Goal: Task Accomplishment & Management: Use online tool/utility

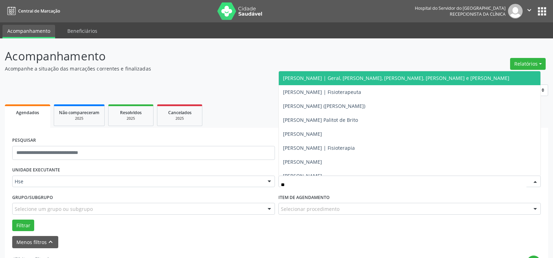
type input "*"
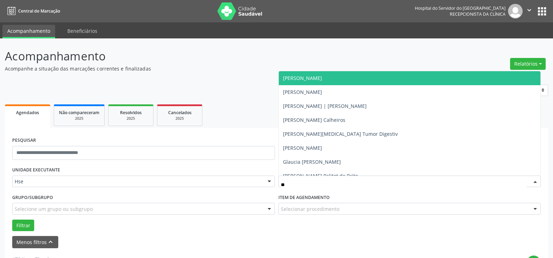
type input "***"
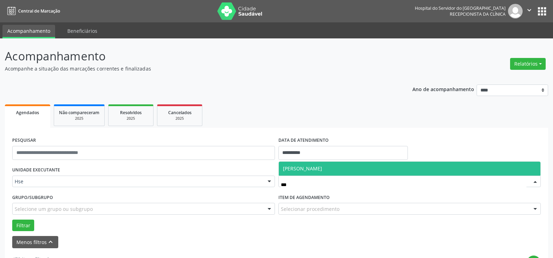
click at [317, 169] on span "[PERSON_NAME]" at bounding box center [302, 168] width 39 height 7
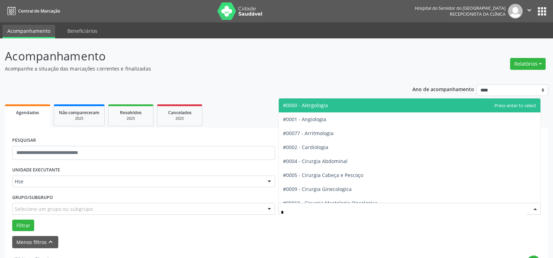
type input "**"
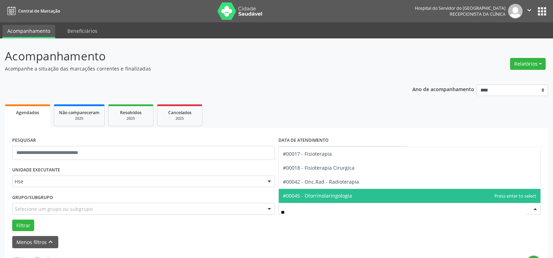
click at [331, 196] on span "#00045 - Otorrinolaringologia" at bounding box center [317, 195] width 69 height 7
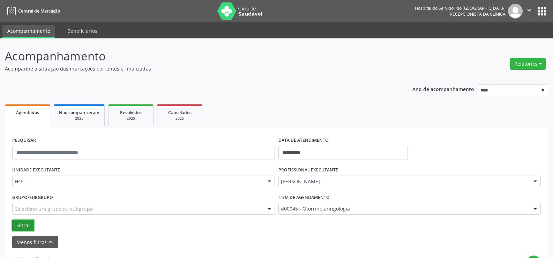
click at [28, 224] on button "Filtrar" at bounding box center [23, 225] width 22 height 12
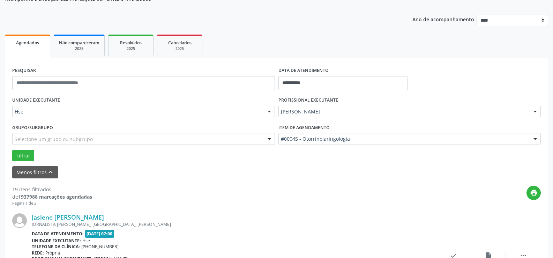
scroll to position [140, 0]
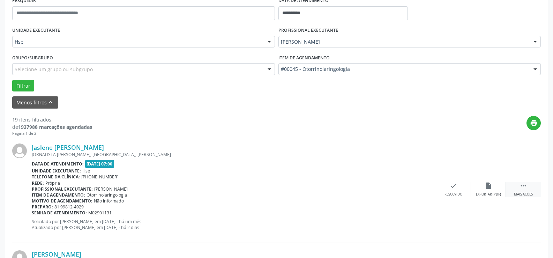
click at [527, 188] on icon "" at bounding box center [523, 186] width 8 height 8
click at [477, 188] on div "alarm_off Não compareceu" at bounding box center [488, 189] width 35 height 15
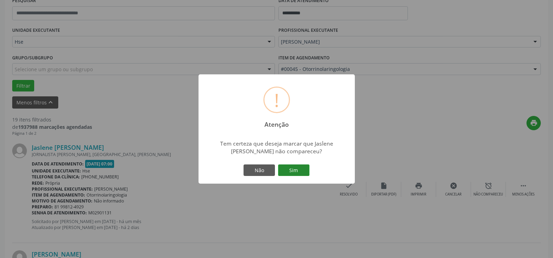
click at [295, 165] on button "Sim" at bounding box center [293, 170] width 31 height 12
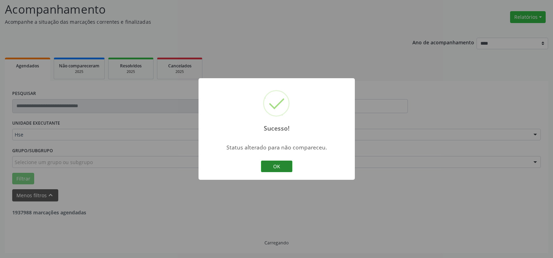
click at [281, 167] on button "OK" at bounding box center [276, 166] width 31 height 12
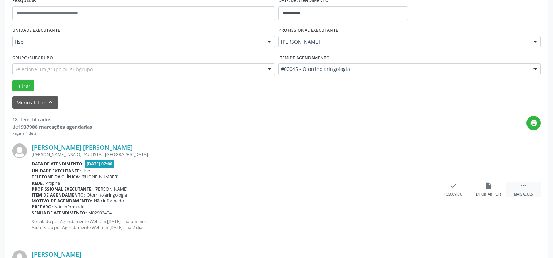
click at [519, 184] on icon "" at bounding box center [523, 186] width 8 height 8
click at [490, 185] on icon "alarm_off" at bounding box center [489, 186] width 8 height 8
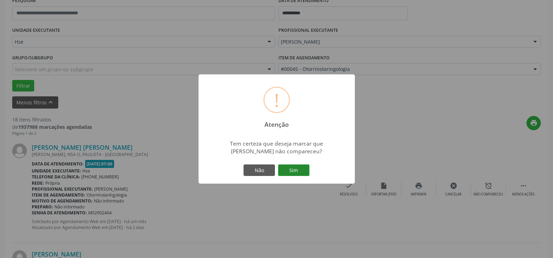
click at [296, 169] on button "Sim" at bounding box center [293, 170] width 31 height 12
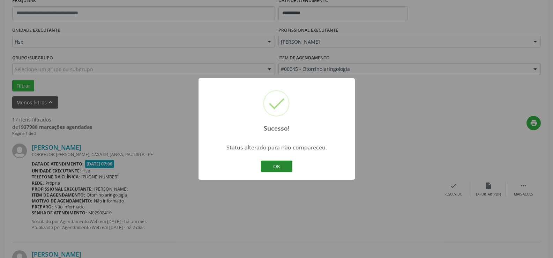
click at [281, 165] on button "OK" at bounding box center [276, 166] width 31 height 12
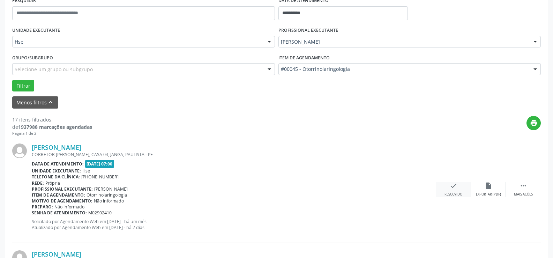
click at [453, 186] on icon "check" at bounding box center [454, 186] width 8 height 8
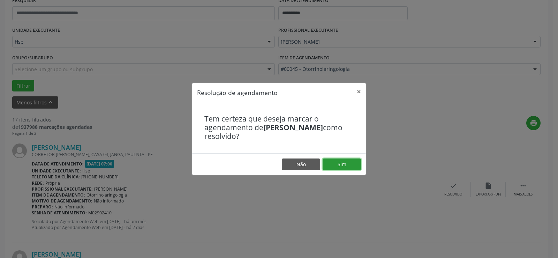
click at [342, 160] on button "Sim" at bounding box center [342, 164] width 38 height 12
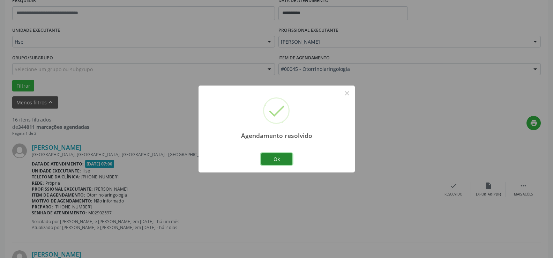
click at [277, 159] on button "Ok" at bounding box center [276, 159] width 31 height 12
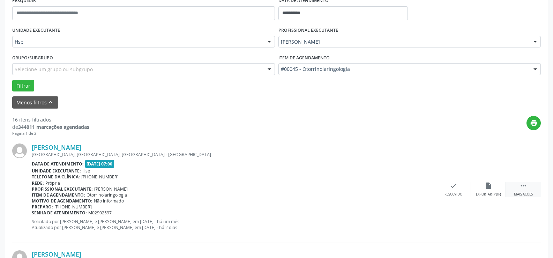
click at [526, 189] on icon "" at bounding box center [523, 186] width 8 height 8
click at [484, 191] on div "alarm_off Não compareceu" at bounding box center [488, 189] width 35 height 15
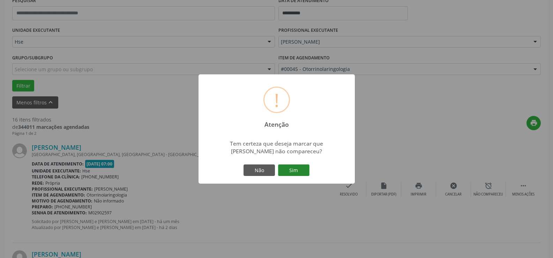
click at [301, 172] on button "Sim" at bounding box center [293, 170] width 31 height 12
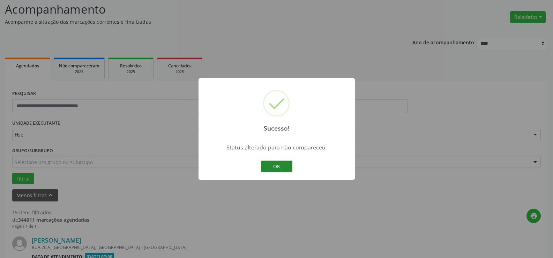
click at [279, 164] on button "OK" at bounding box center [276, 166] width 31 height 12
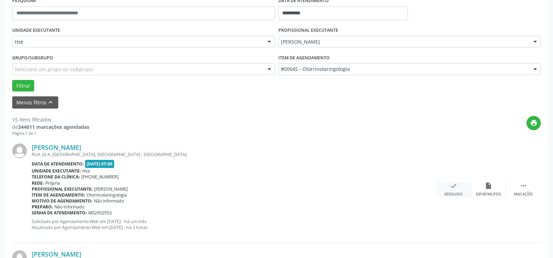
click at [451, 189] on icon "check" at bounding box center [454, 186] width 8 height 8
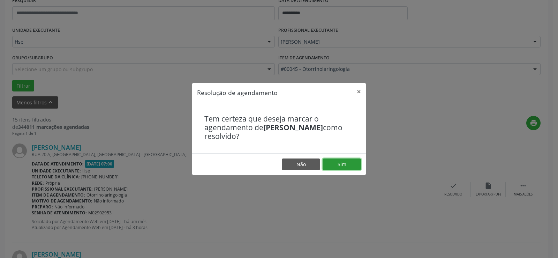
click at [354, 164] on button "Sim" at bounding box center [342, 164] width 38 height 12
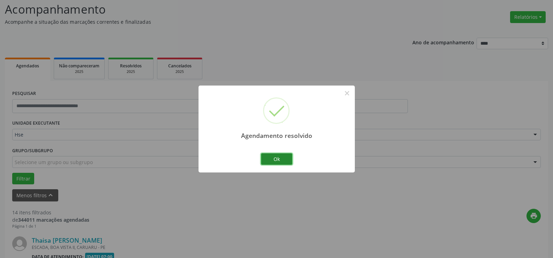
click at [276, 161] on button "Ok" at bounding box center [276, 159] width 31 height 12
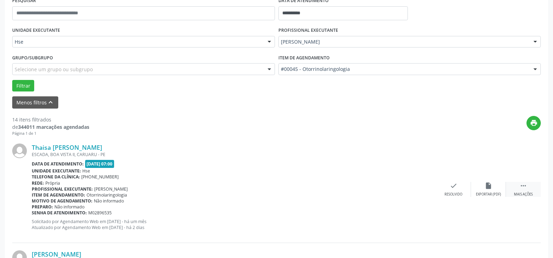
click at [520, 185] on icon "" at bounding box center [523, 186] width 8 height 8
click at [481, 188] on div "alarm_off Não compareceu" at bounding box center [488, 189] width 35 height 15
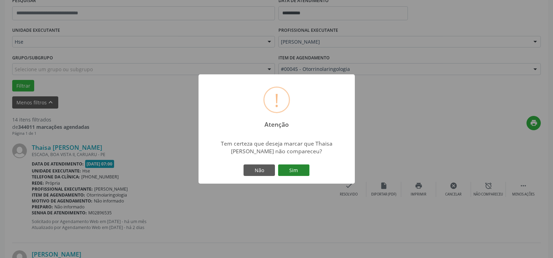
click at [293, 169] on button "Sim" at bounding box center [293, 170] width 31 height 12
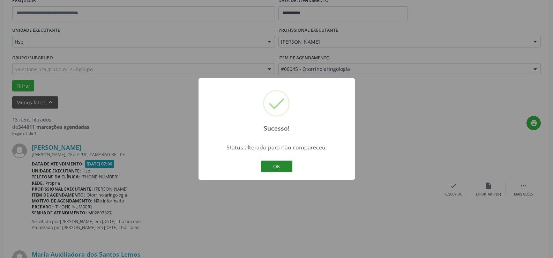
click at [280, 162] on button "OK" at bounding box center [276, 166] width 31 height 12
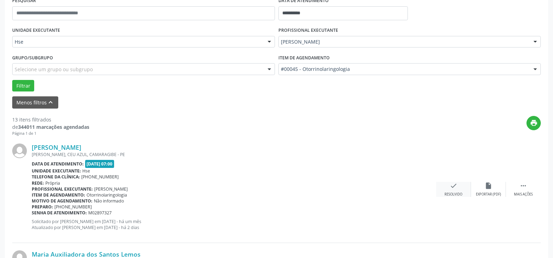
click at [453, 185] on icon "check" at bounding box center [454, 186] width 8 height 8
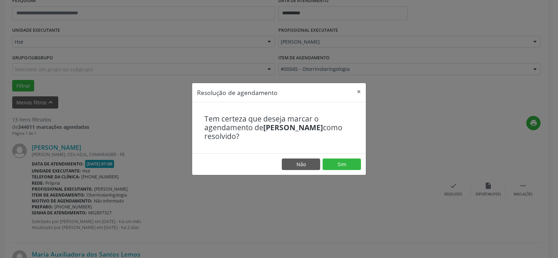
click at [344, 155] on footer "Não Sim" at bounding box center [279, 164] width 174 height 22
click at [344, 163] on button "Sim" at bounding box center [342, 164] width 38 height 12
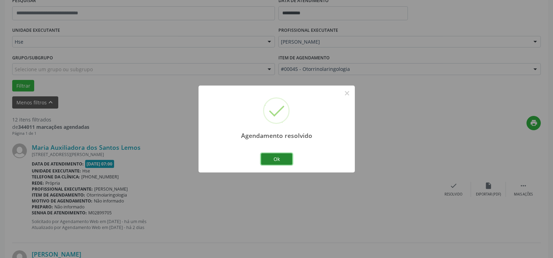
click at [276, 158] on button "Ok" at bounding box center [276, 159] width 31 height 12
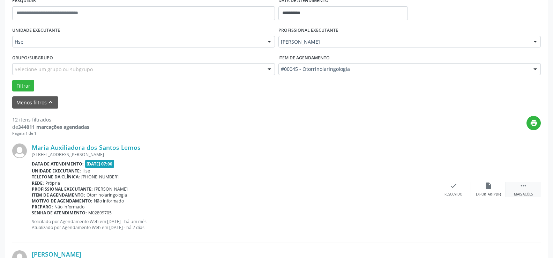
click at [523, 185] on icon "" at bounding box center [523, 186] width 8 height 8
click at [495, 189] on div "alarm_off Não compareceu" at bounding box center [488, 189] width 35 height 15
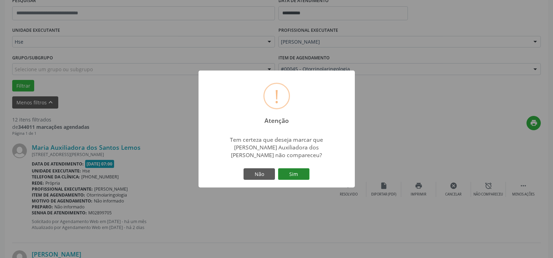
click at [299, 174] on button "Sim" at bounding box center [293, 174] width 31 height 12
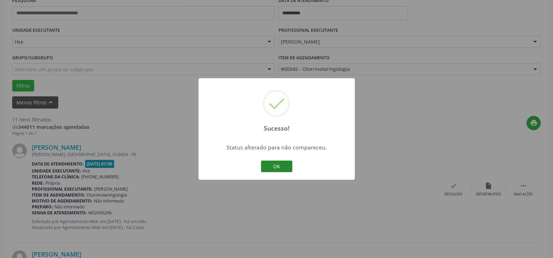
click at [279, 166] on button "OK" at bounding box center [276, 166] width 31 height 12
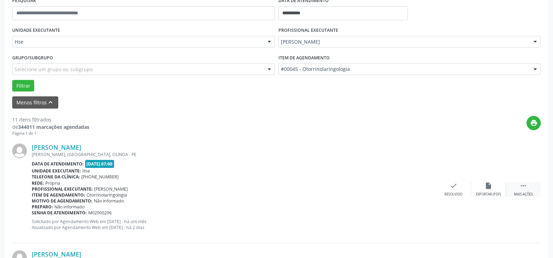
click at [526, 183] on icon "" at bounding box center [523, 186] width 8 height 8
click at [483, 190] on div "alarm_off Não compareceu" at bounding box center [488, 189] width 35 height 15
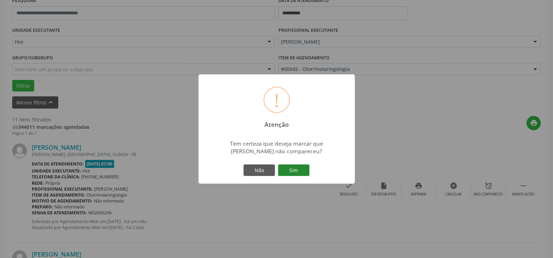
click at [308, 173] on button "Sim" at bounding box center [293, 170] width 31 height 12
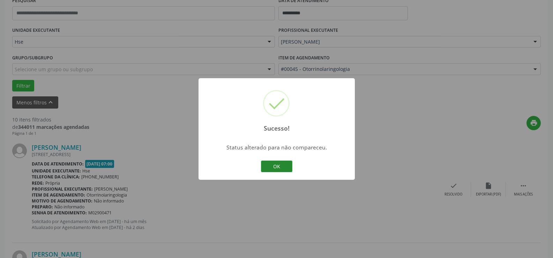
click at [286, 164] on button "OK" at bounding box center [276, 166] width 31 height 12
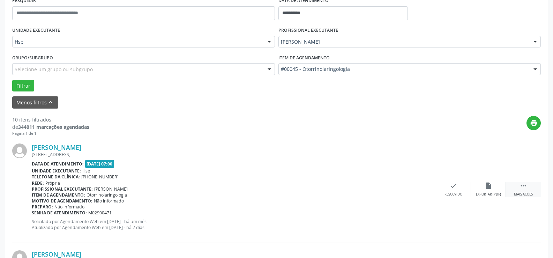
click at [515, 188] on div " Mais ações" at bounding box center [523, 189] width 35 height 15
click at [488, 187] on icon "alarm_off" at bounding box center [489, 186] width 8 height 8
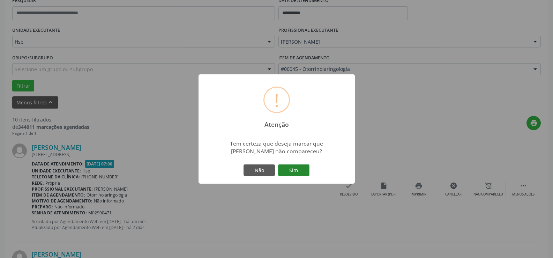
click at [305, 172] on button "Sim" at bounding box center [293, 170] width 31 height 12
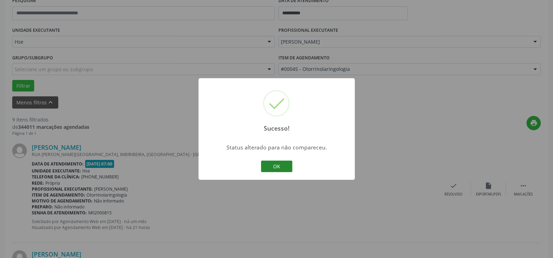
click at [281, 169] on button "OK" at bounding box center [276, 166] width 31 height 12
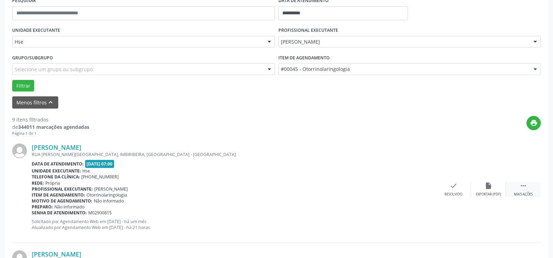
click at [528, 184] on div " Mais ações" at bounding box center [523, 189] width 35 height 15
click at [480, 183] on div "alarm_off Não compareceu" at bounding box center [488, 189] width 35 height 15
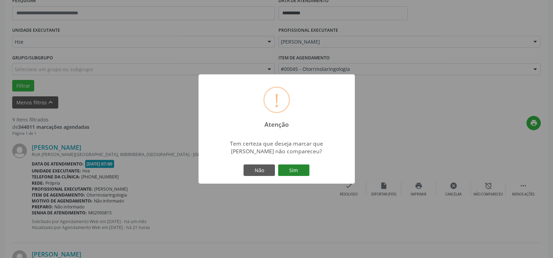
click at [287, 171] on button "Sim" at bounding box center [293, 170] width 31 height 12
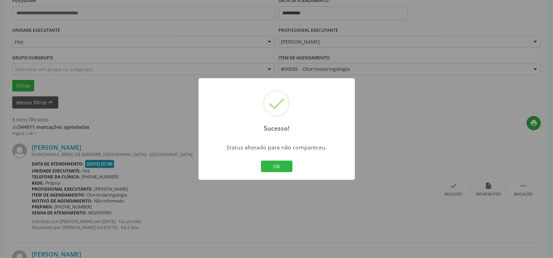
click at [269, 159] on div "OK Cancel" at bounding box center [276, 166] width 35 height 15
click at [271, 163] on button "OK" at bounding box center [276, 166] width 31 height 12
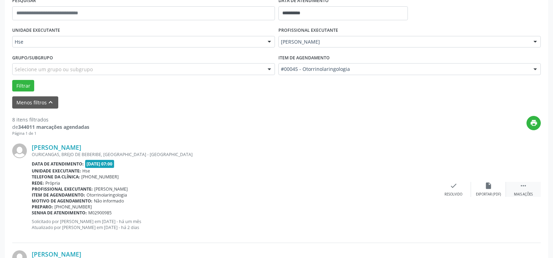
click at [523, 186] on icon "" at bounding box center [523, 186] width 8 height 8
click at [494, 187] on div "alarm_off Não compareceu" at bounding box center [488, 189] width 35 height 15
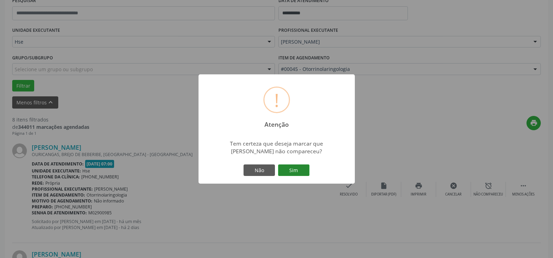
click at [301, 169] on button "Sim" at bounding box center [293, 170] width 31 height 12
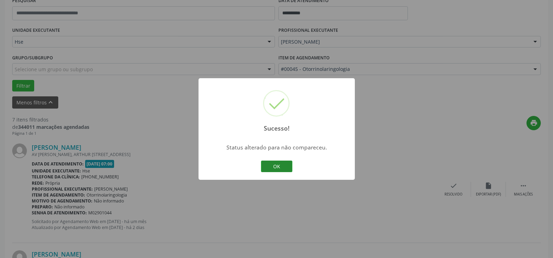
click at [278, 165] on button "OK" at bounding box center [276, 166] width 31 height 12
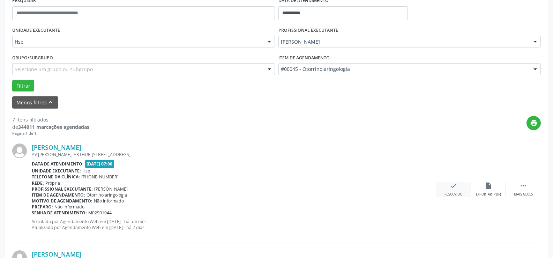
click at [457, 189] on div "check Resolvido" at bounding box center [453, 189] width 35 height 15
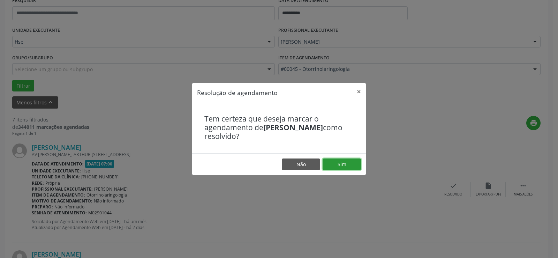
click at [338, 164] on button "Sim" at bounding box center [342, 164] width 38 height 12
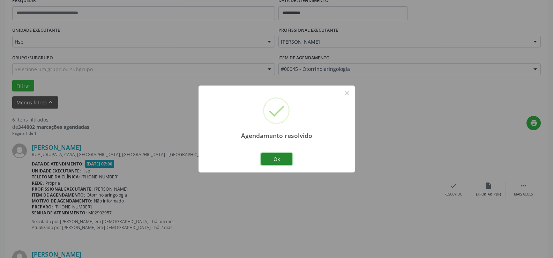
click at [273, 165] on button "Ok" at bounding box center [276, 159] width 31 height 12
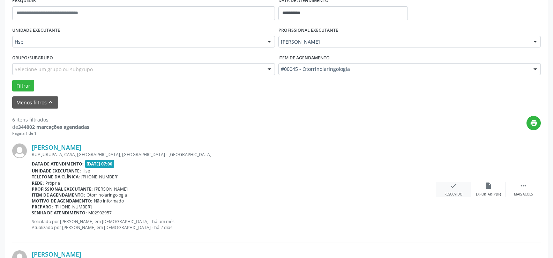
click at [456, 185] on icon "check" at bounding box center [454, 186] width 8 height 8
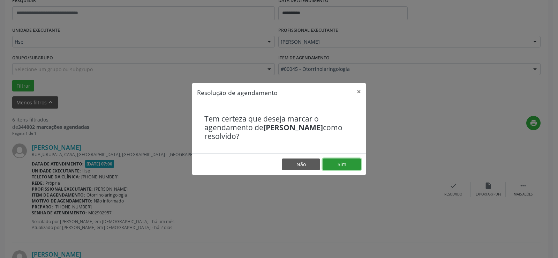
click at [348, 165] on button "Sim" at bounding box center [342, 164] width 38 height 12
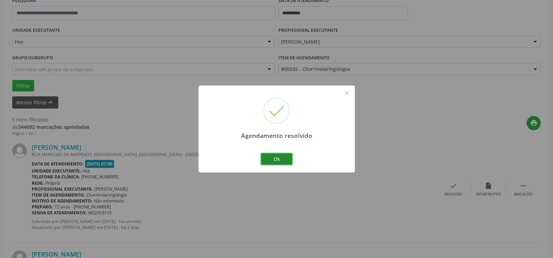
click at [278, 159] on button "Ok" at bounding box center [276, 159] width 31 height 12
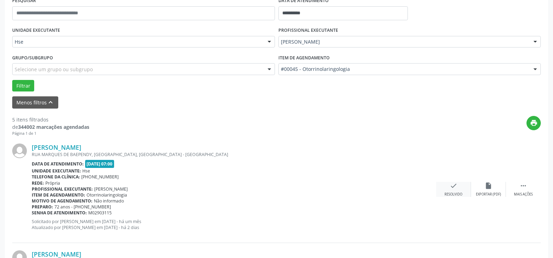
click at [456, 191] on div "check Resolvido" at bounding box center [453, 189] width 35 height 15
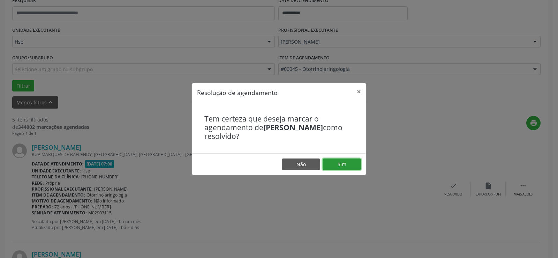
click at [353, 164] on button "Sim" at bounding box center [342, 164] width 38 height 12
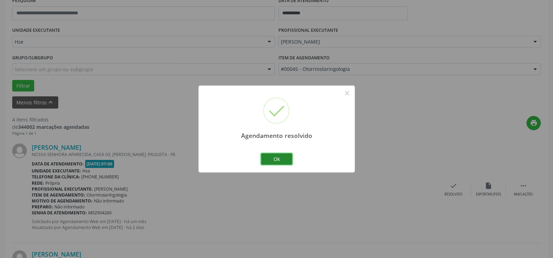
click at [267, 160] on button "Ok" at bounding box center [276, 159] width 31 height 12
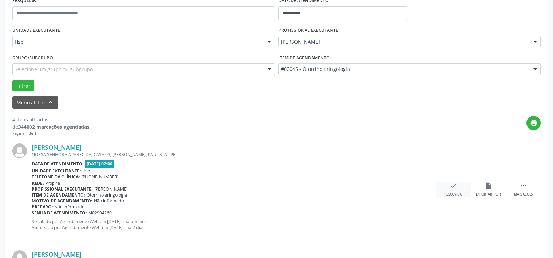
click at [459, 194] on div "Resolvido" at bounding box center [453, 194] width 18 height 5
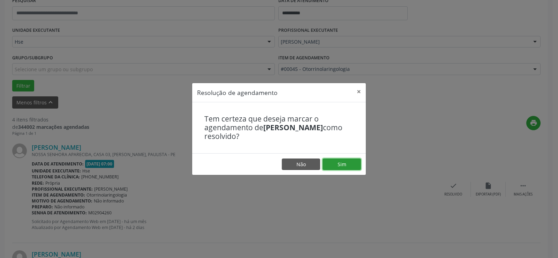
click at [356, 166] on button "Sim" at bounding box center [342, 164] width 38 height 12
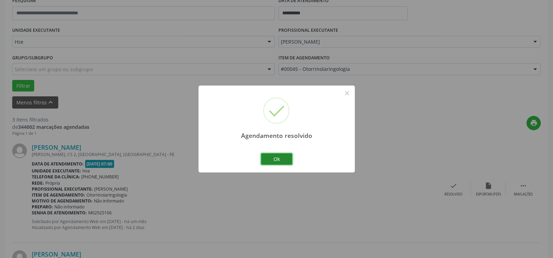
click at [277, 156] on button "Ok" at bounding box center [276, 159] width 31 height 12
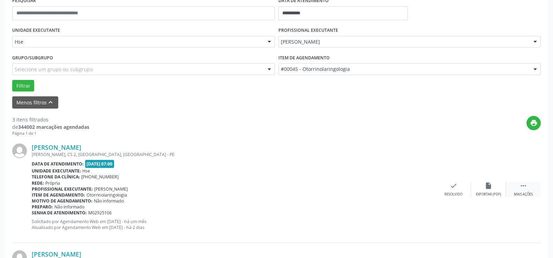
click at [529, 186] on div " Mais ações" at bounding box center [523, 189] width 35 height 15
click at [488, 190] on div "alarm_off Não compareceu" at bounding box center [488, 189] width 35 height 15
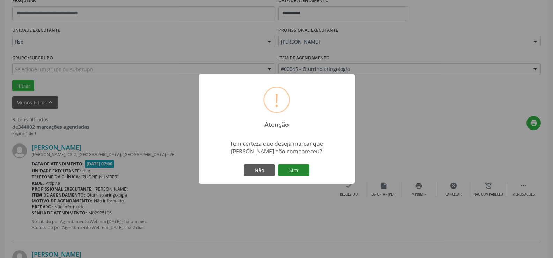
click at [299, 171] on button "Sim" at bounding box center [293, 170] width 31 height 12
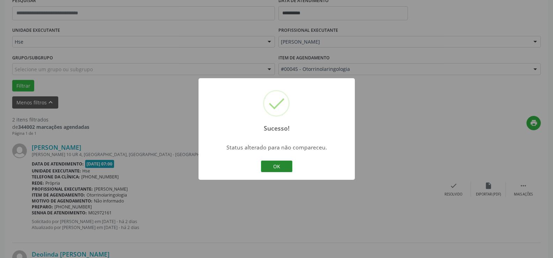
click at [281, 166] on button "OK" at bounding box center [276, 166] width 31 height 12
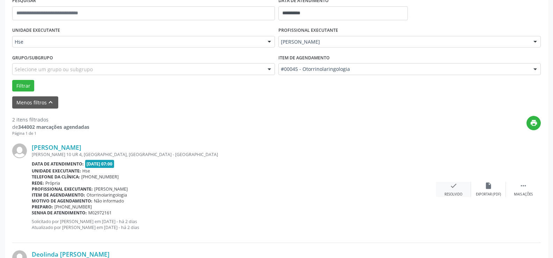
click at [456, 190] on div "check Resolvido" at bounding box center [453, 189] width 35 height 15
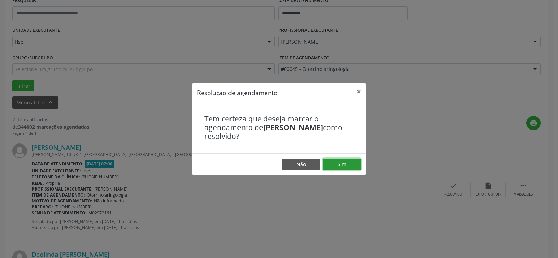
click at [346, 167] on button "Sim" at bounding box center [342, 164] width 38 height 12
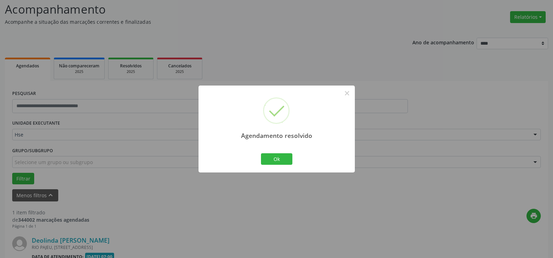
scroll to position [136, 0]
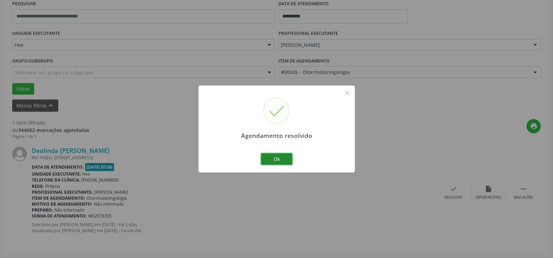
click at [279, 160] on button "Ok" at bounding box center [276, 159] width 31 height 12
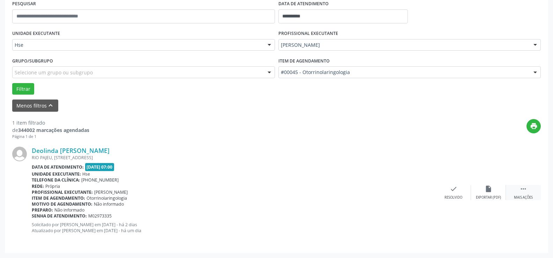
drag, startPoint x: 533, startPoint y: 185, endPoint x: 520, endPoint y: 188, distance: 12.9
click at [531, 185] on div " Mais ações" at bounding box center [523, 192] width 35 height 15
click at [494, 191] on div "alarm_off Não compareceu" at bounding box center [488, 192] width 35 height 15
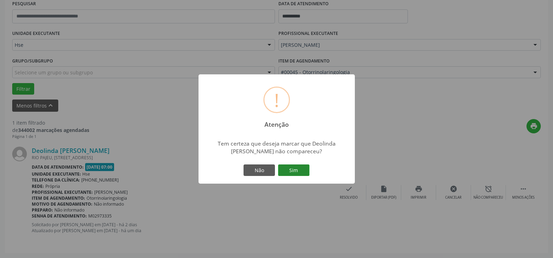
click at [294, 164] on button "Sim" at bounding box center [293, 170] width 31 height 12
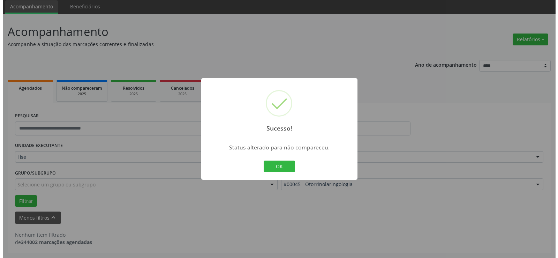
scroll to position [24, 0]
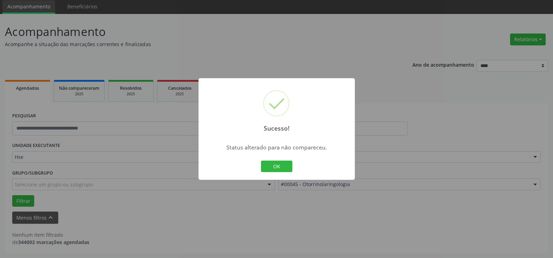
click at [279, 164] on button "OK" at bounding box center [276, 166] width 31 height 12
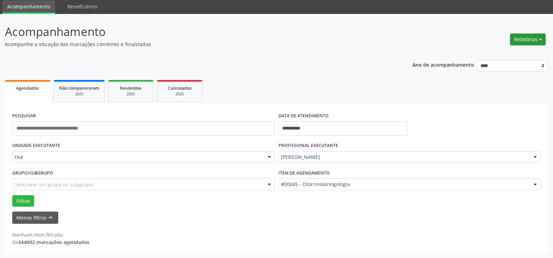
click at [528, 41] on button "Relatórios" at bounding box center [528, 39] width 36 height 12
click at [510, 51] on link "Agendamentos" at bounding box center [507, 55] width 75 height 10
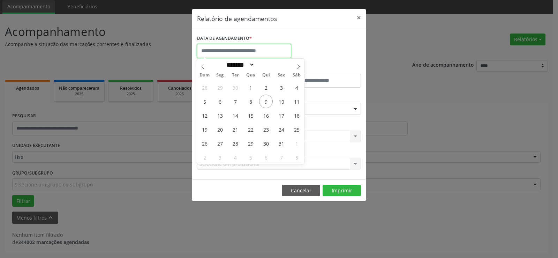
click at [281, 57] on body "**********" at bounding box center [279, 105] width 558 height 258
click at [281, 97] on span "10" at bounding box center [282, 102] width 14 height 14
type input "**********"
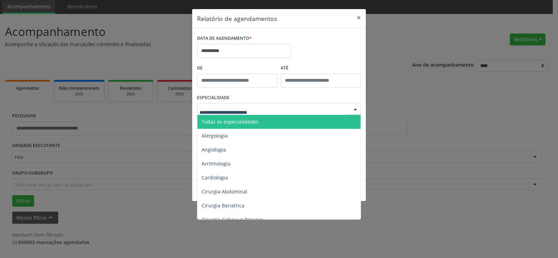
click at [269, 107] on div at bounding box center [279, 109] width 164 height 12
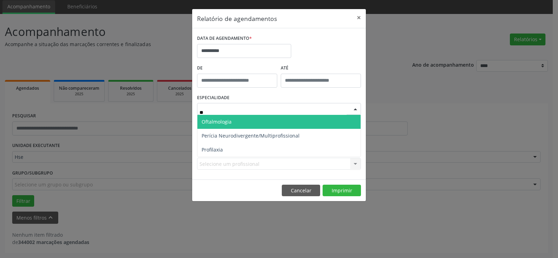
click at [290, 119] on span "Oftalmologia" at bounding box center [278, 122] width 163 height 14
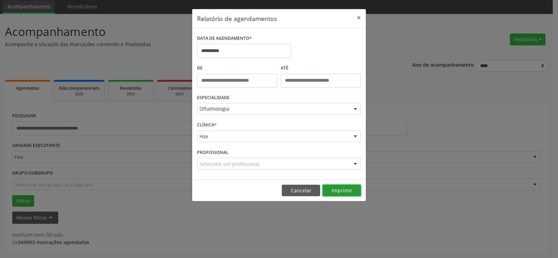
click at [346, 190] on button "Imprimir" at bounding box center [342, 191] width 38 height 12
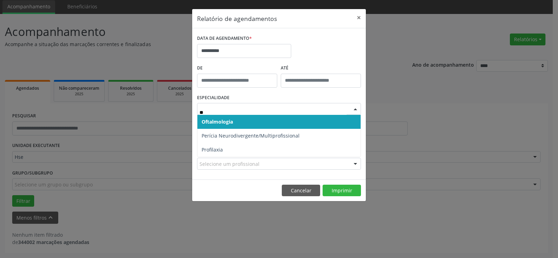
click at [229, 121] on span "Oftalmologia" at bounding box center [217, 121] width 31 height 7
type input "**"
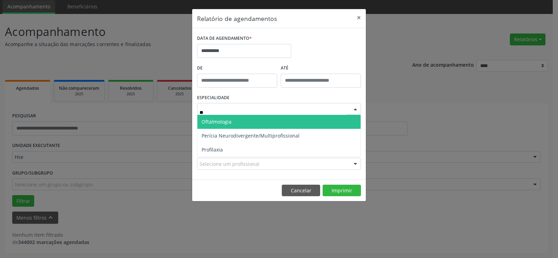
click at [208, 122] on span "Oftalmologia" at bounding box center [217, 121] width 30 height 7
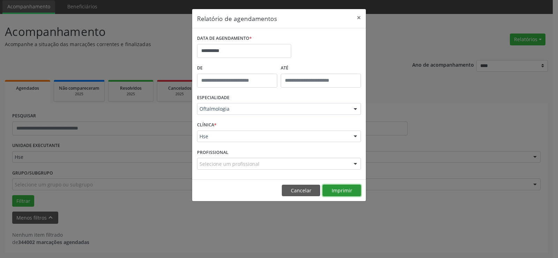
click at [340, 188] on button "Imprimir" at bounding box center [342, 191] width 38 height 12
click at [344, 187] on button "Imprimir" at bounding box center [342, 191] width 38 height 12
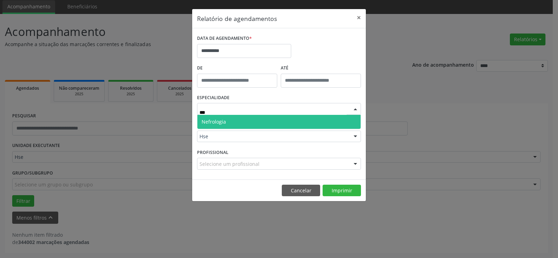
click at [229, 117] on span "Nefrologia" at bounding box center [278, 122] width 163 height 14
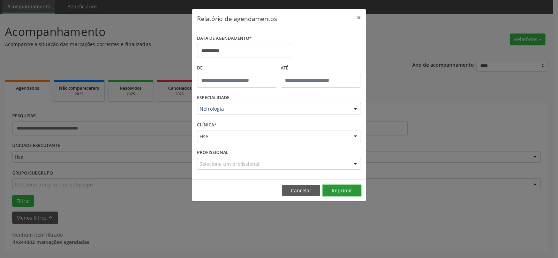
click at [343, 189] on button "Imprimir" at bounding box center [342, 191] width 38 height 12
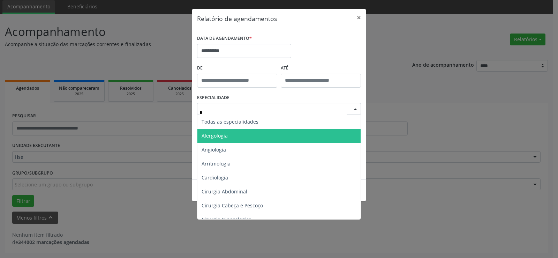
type input "**"
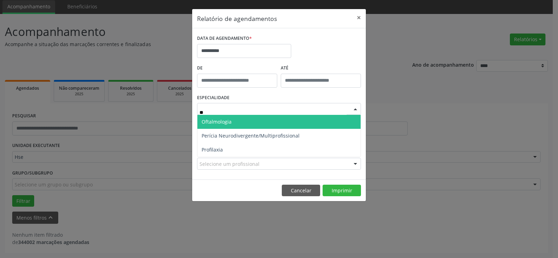
click at [216, 123] on span "Oftalmologia" at bounding box center [217, 121] width 30 height 7
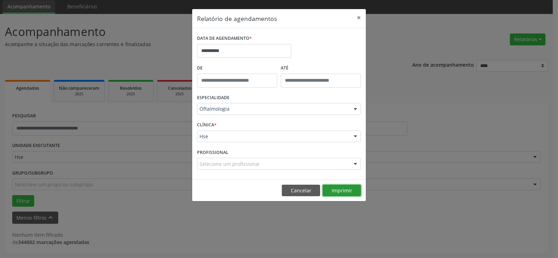
click at [344, 186] on button "Imprimir" at bounding box center [342, 191] width 38 height 12
